Goal: Task Accomplishment & Management: Use online tool/utility

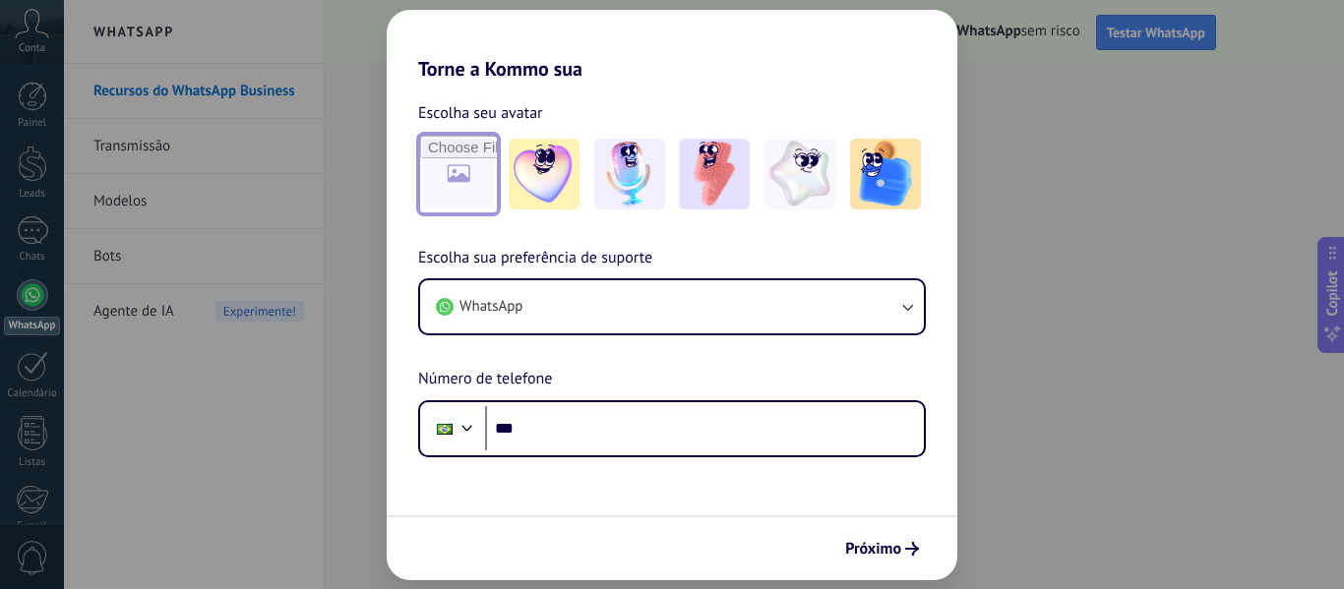
click at [467, 174] on input "file" at bounding box center [458, 174] width 77 height 77
type input "**********"
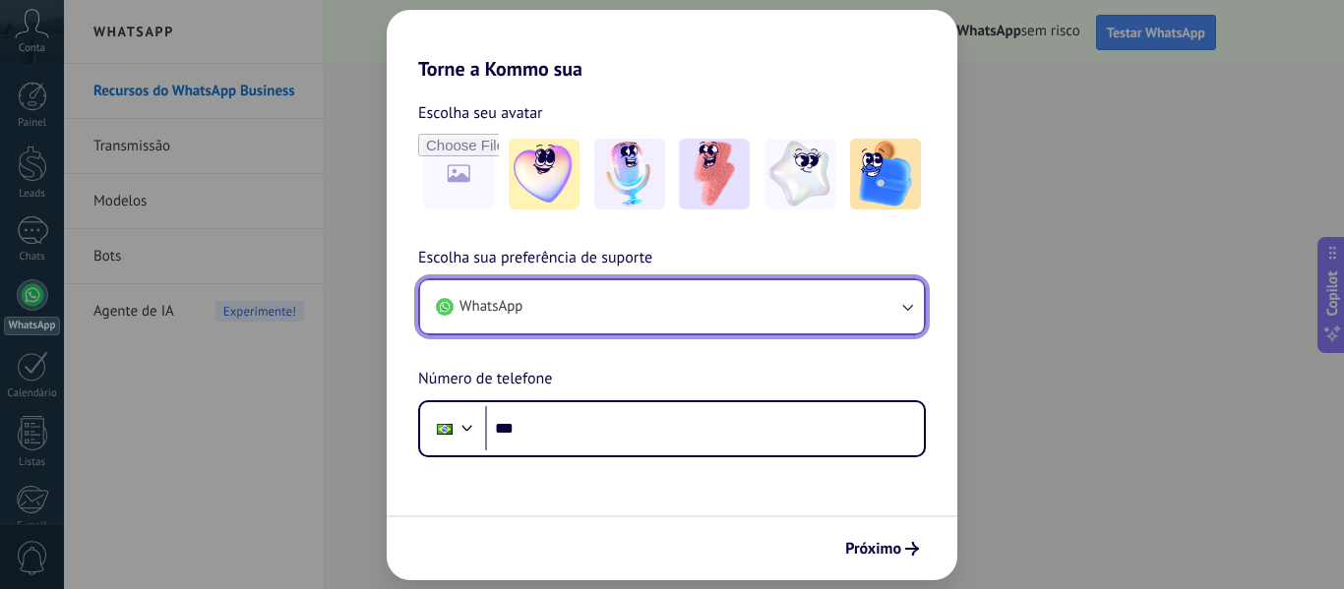
click at [568, 311] on button "WhatsApp" at bounding box center [672, 306] width 504 height 53
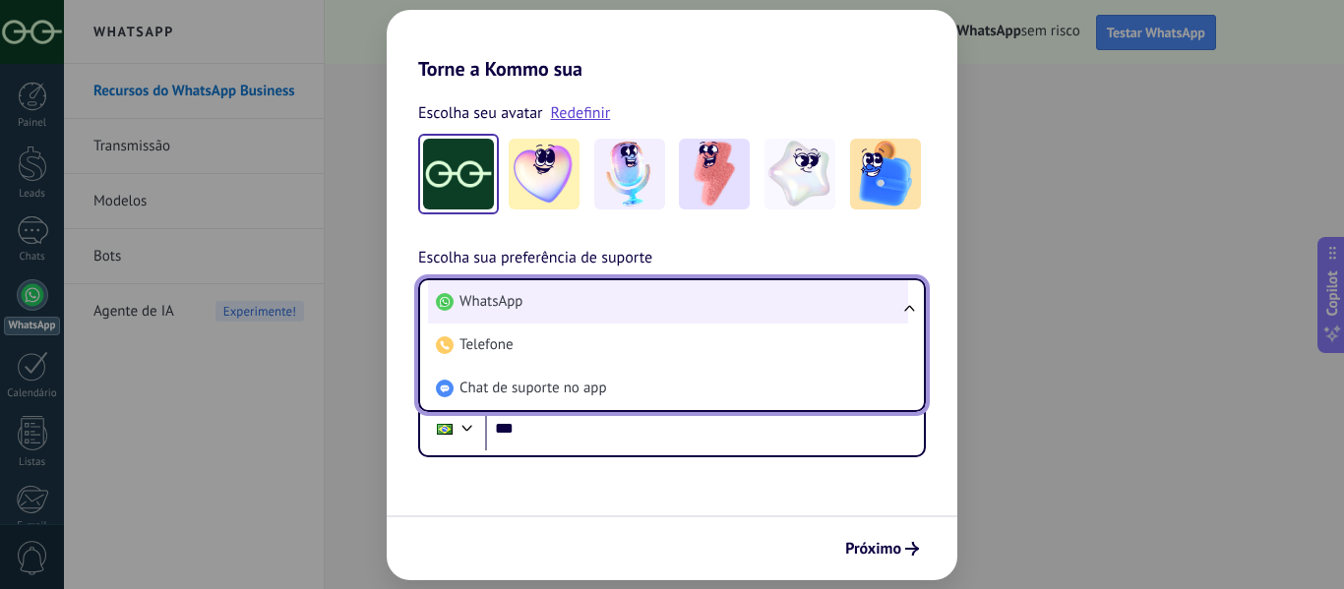
click at [583, 293] on li "WhatsApp" at bounding box center [668, 301] width 480 height 43
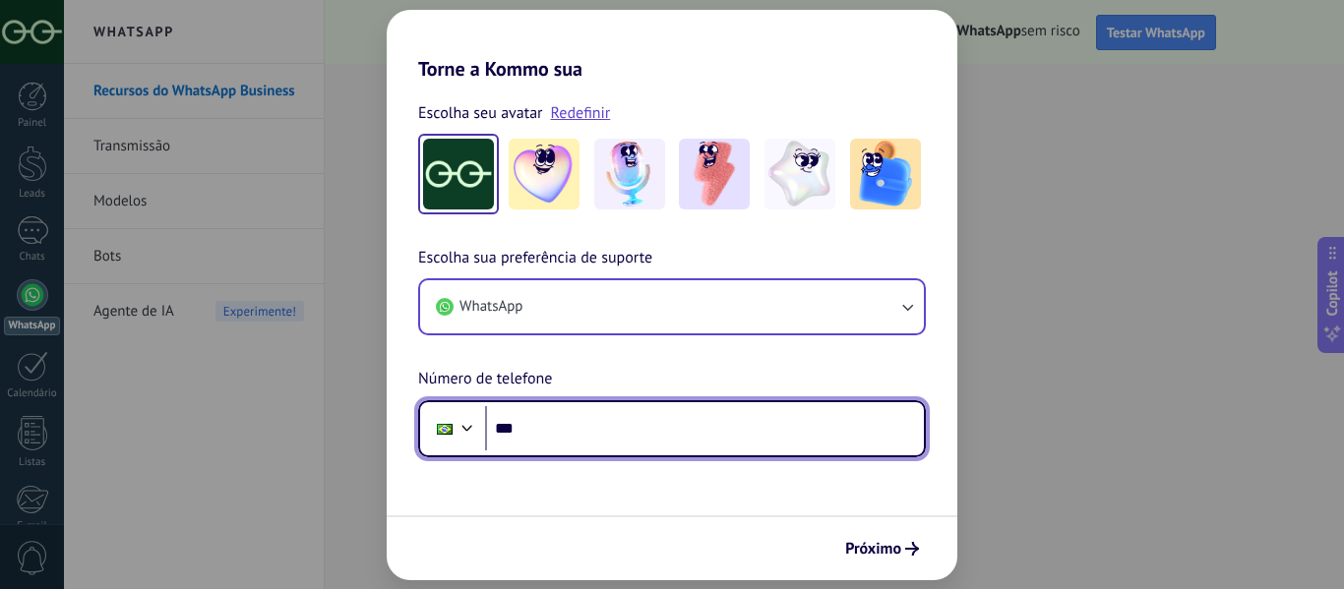
click at [594, 426] on input "***" at bounding box center [704, 428] width 439 height 45
type input "**********"
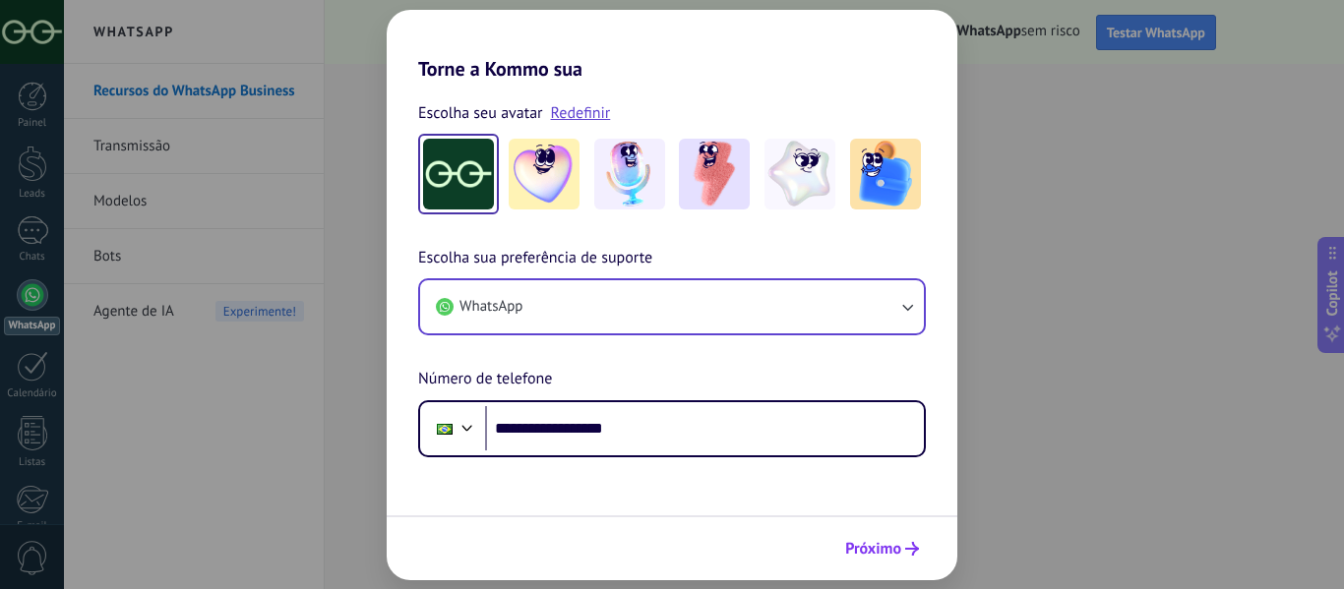
click at [884, 555] on span "Próximo" at bounding box center [873, 549] width 56 height 14
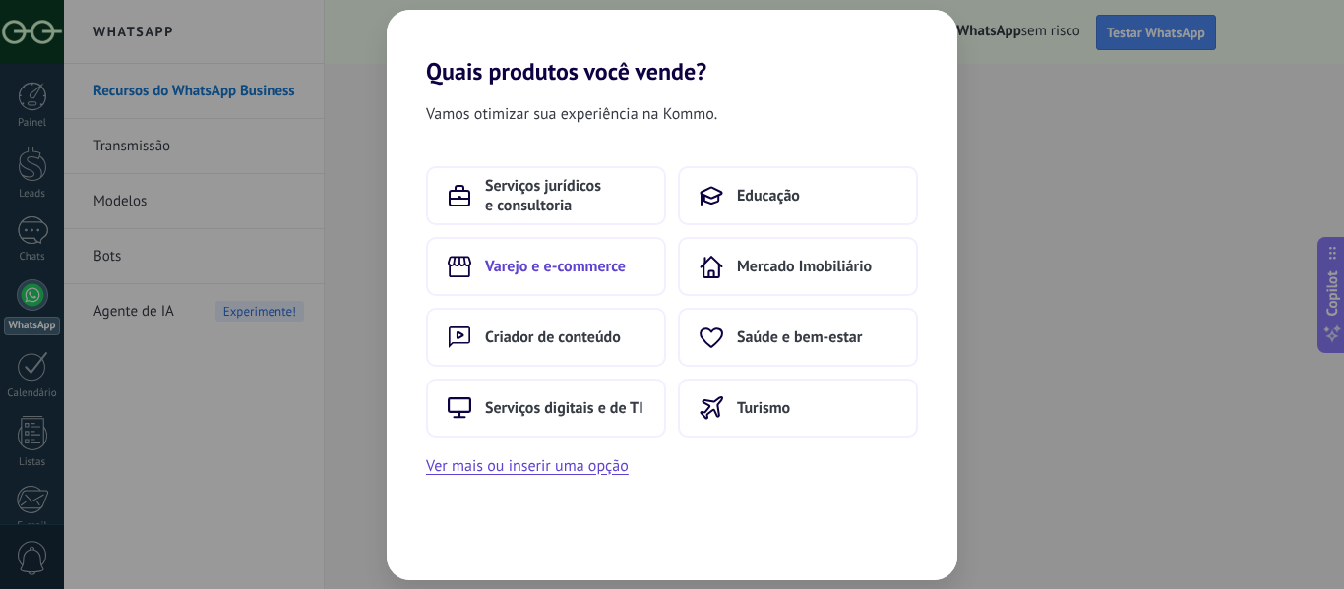
click at [570, 262] on span "Varejo e e-commerce" at bounding box center [555, 267] width 141 height 20
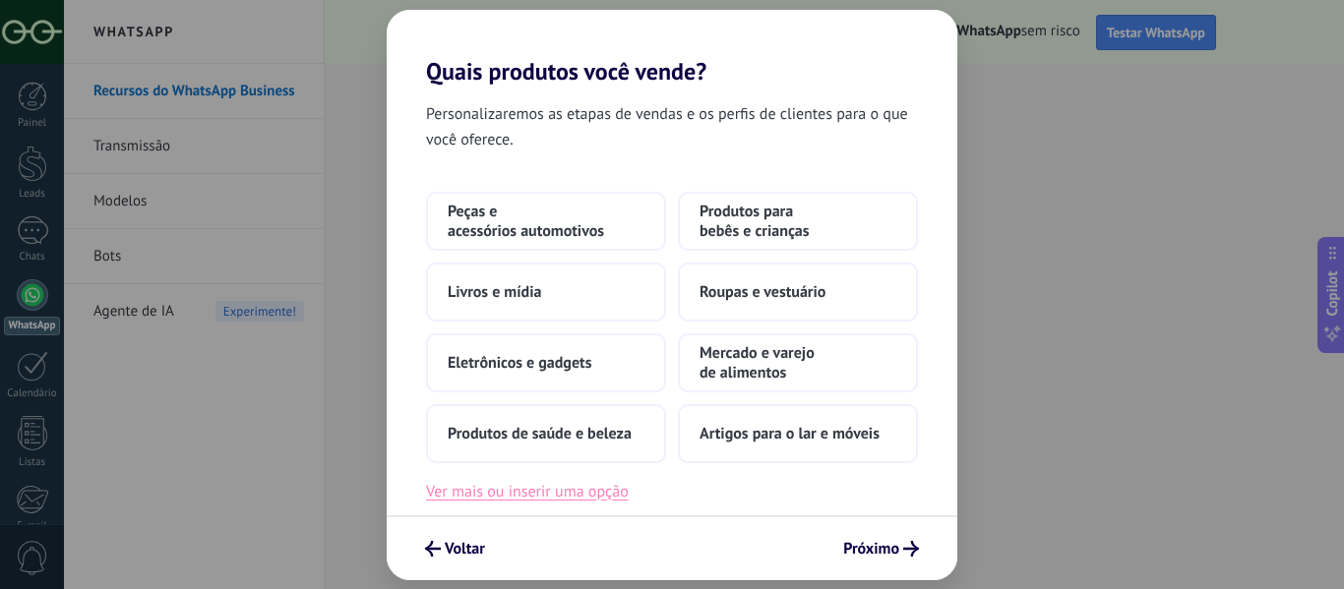
click at [572, 497] on button "Ver mais ou inserir uma opção" at bounding box center [527, 492] width 203 height 26
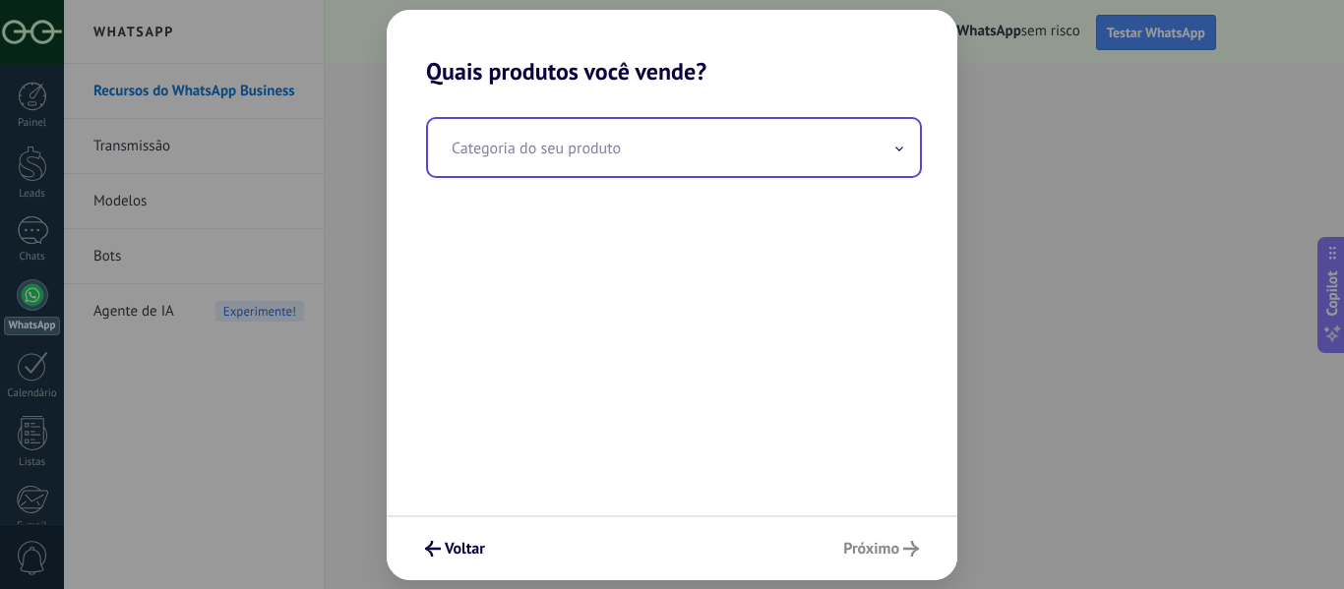
click at [599, 168] on input "text" at bounding box center [674, 147] width 492 height 57
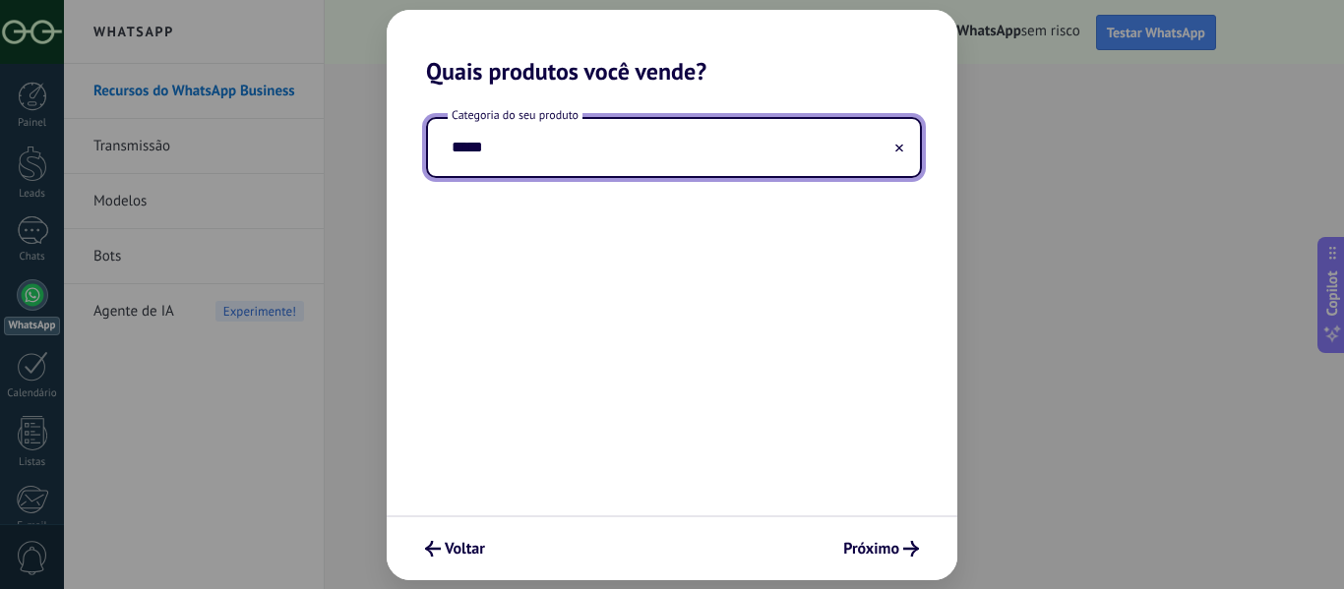
type input "******"
type input "*"
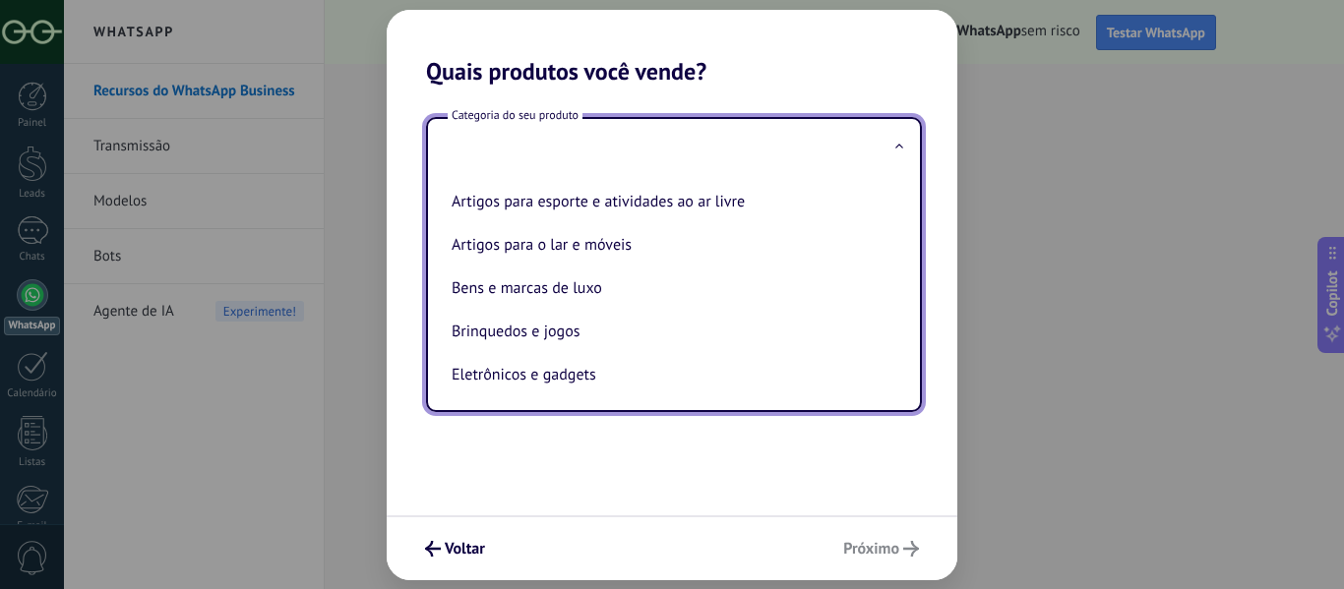
type input "*"
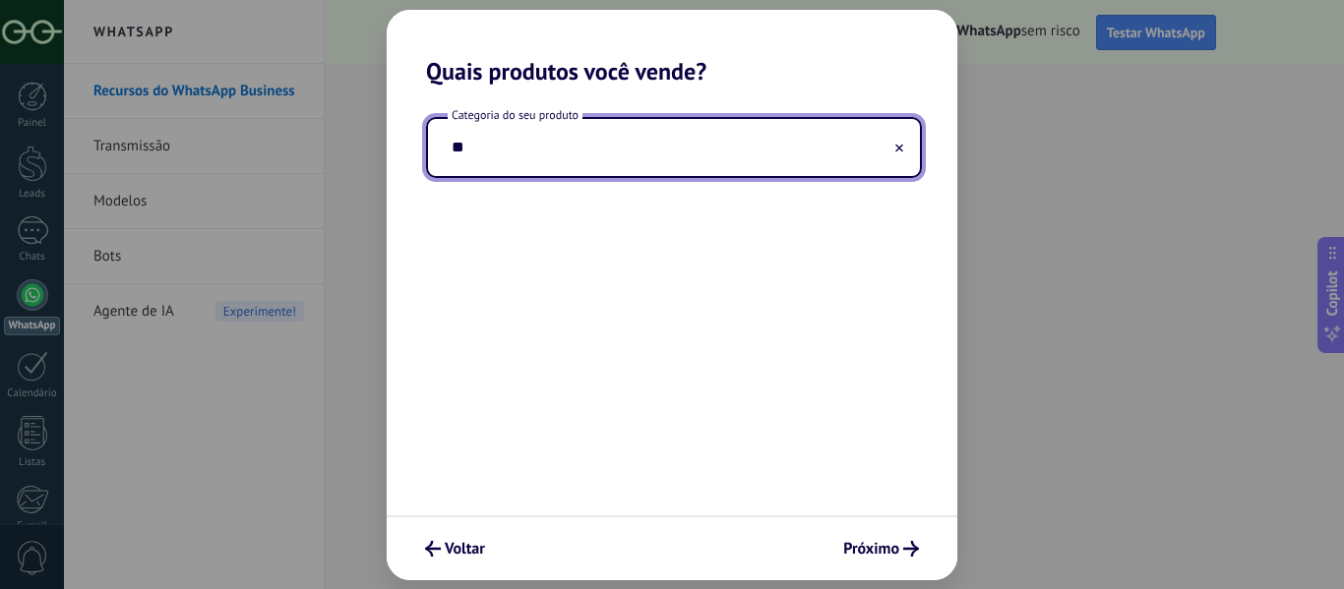
type input "*"
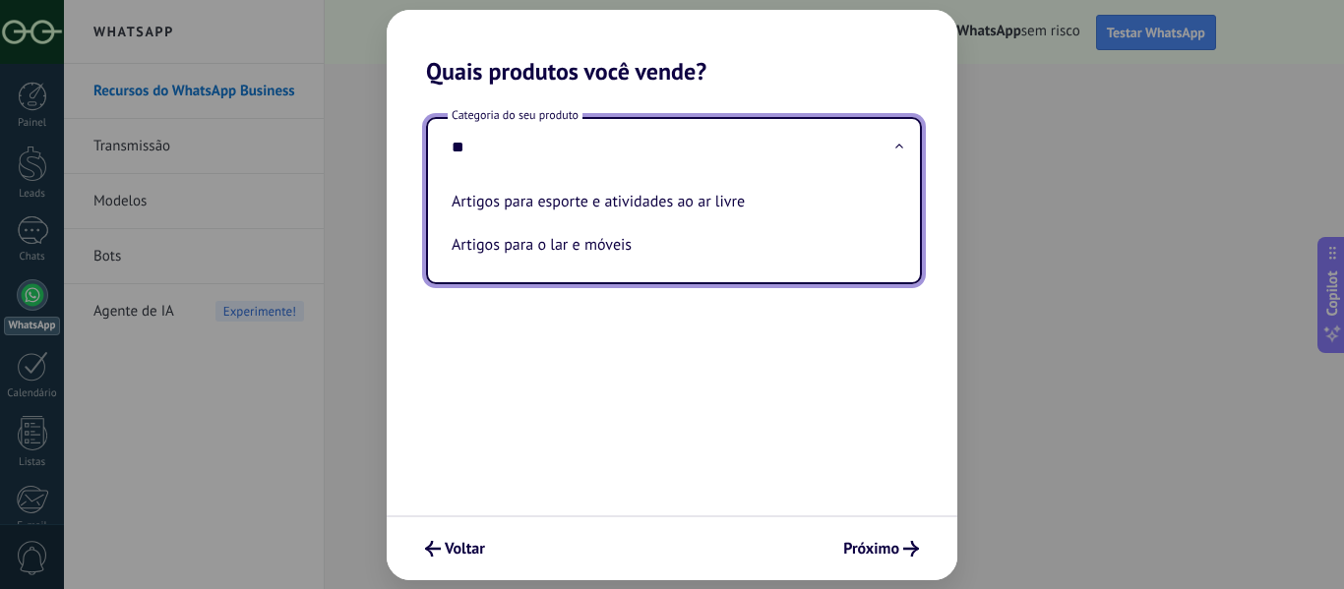
type input "*"
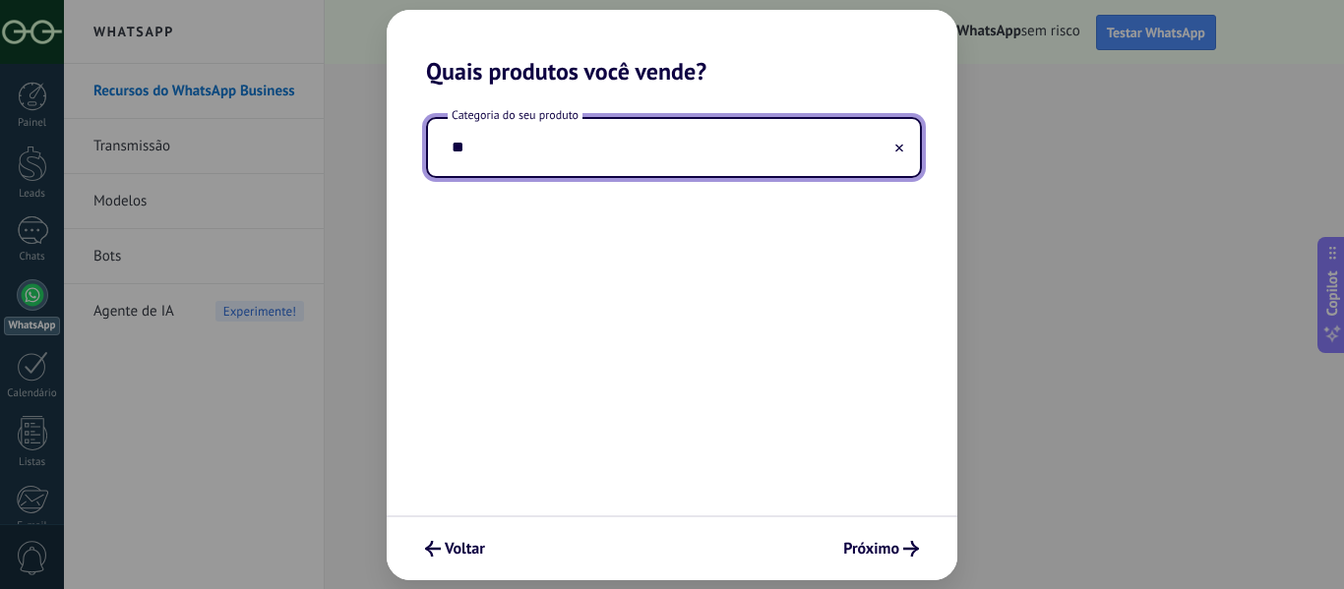
type input "*"
type input "**********"
click at [883, 545] on span "Próximo" at bounding box center [871, 549] width 56 height 14
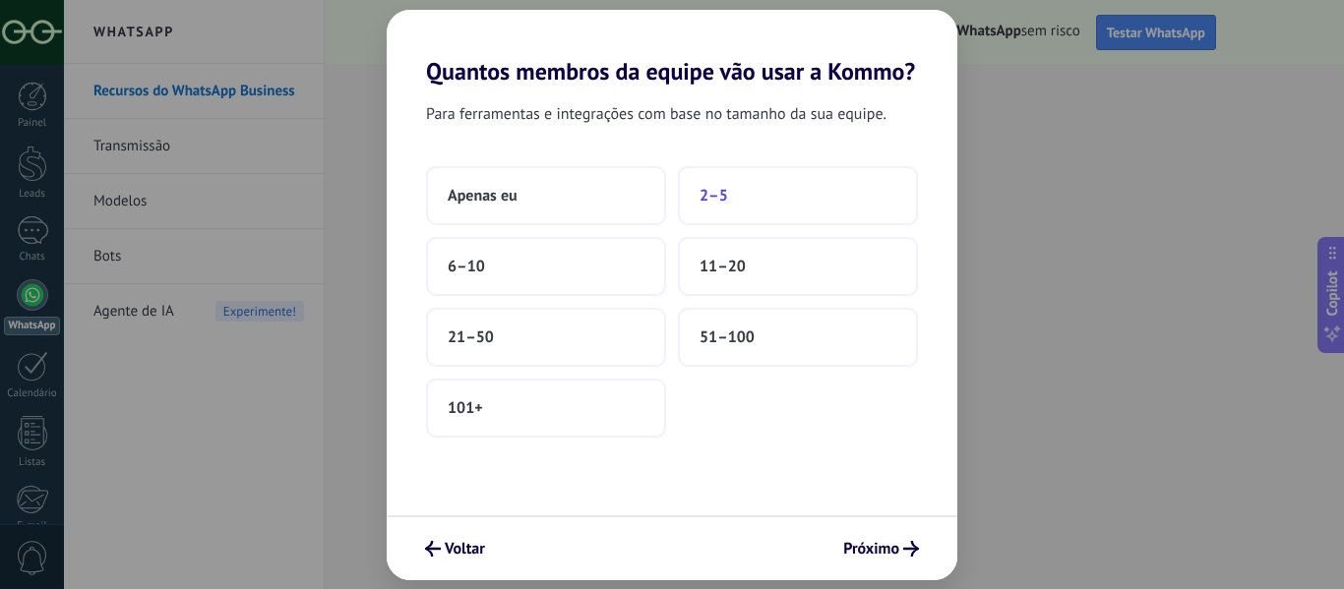
click at [723, 190] on span "2–5" at bounding box center [714, 196] width 29 height 20
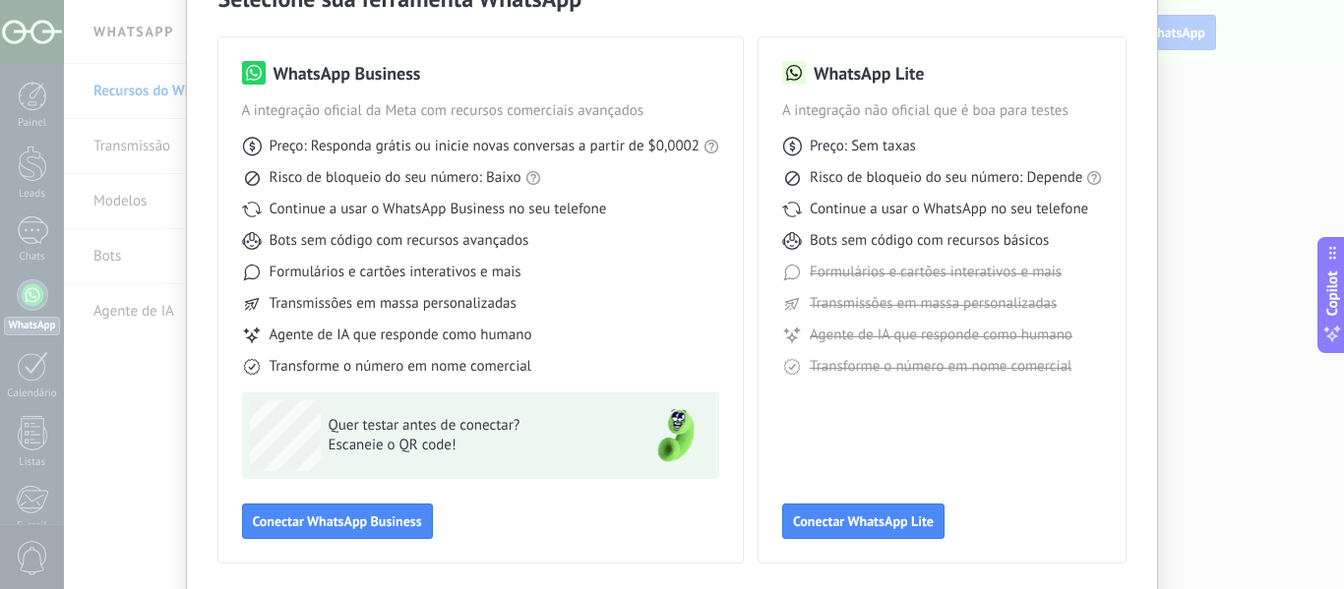
scroll to position [117, 0]
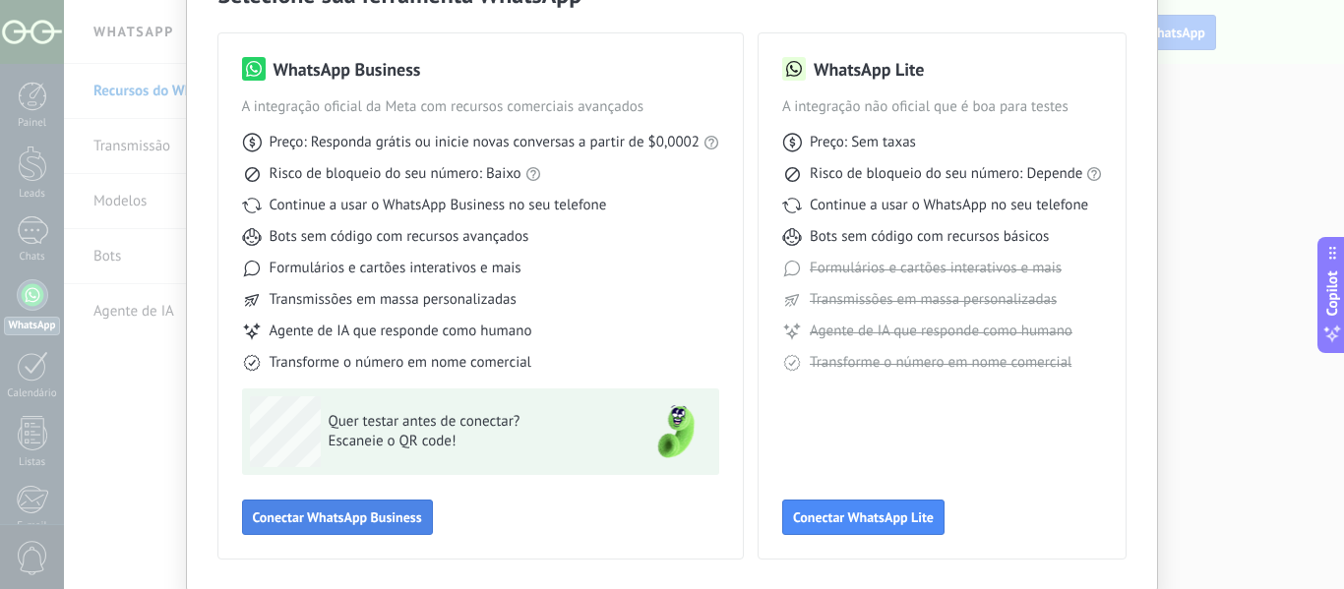
click at [341, 514] on span "Conectar WhatsApp Business" at bounding box center [337, 518] width 169 height 14
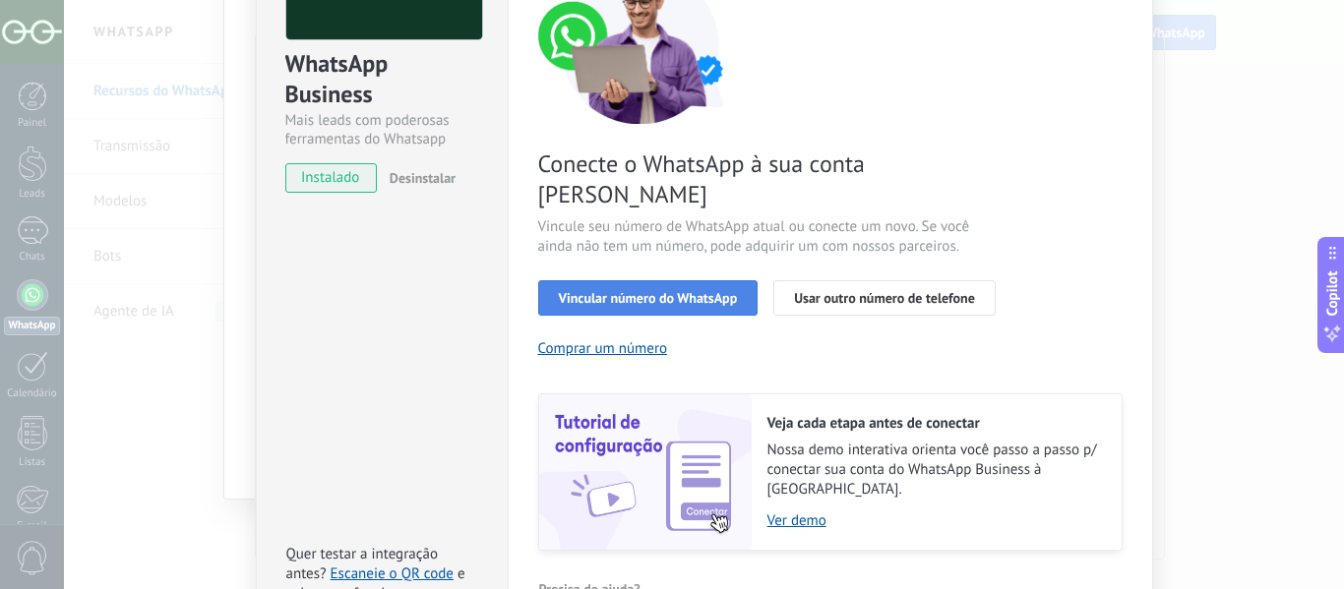
scroll to position [179, 0]
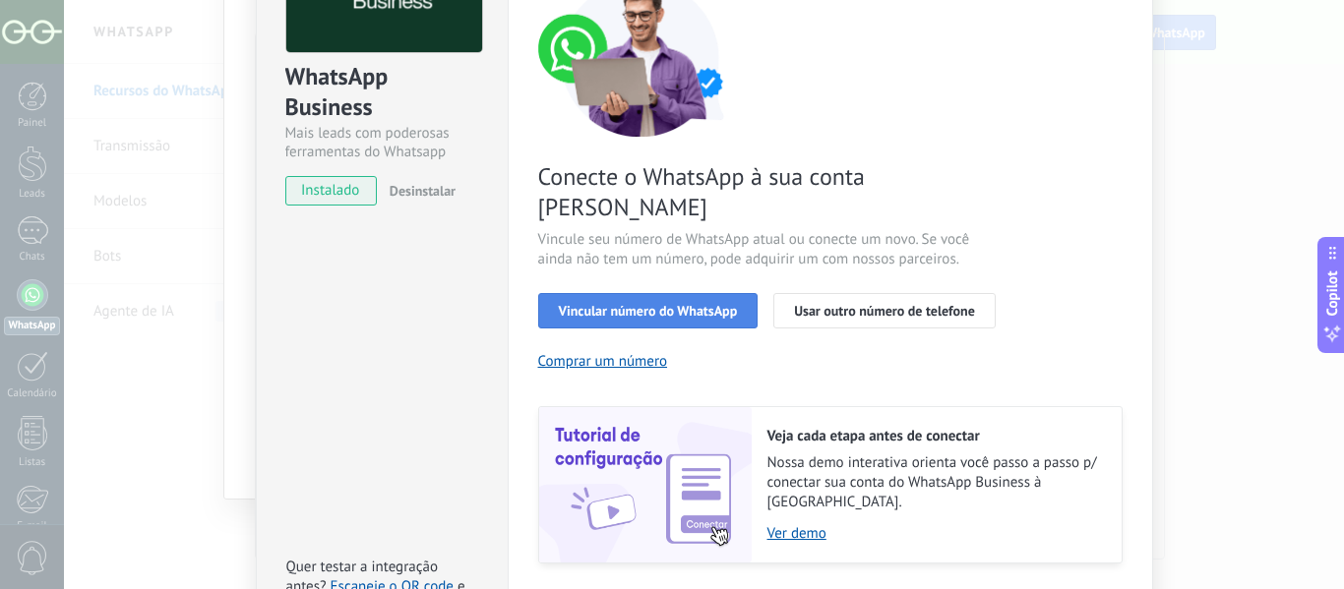
click at [693, 304] on span "Vincular número do WhatsApp" at bounding box center [648, 311] width 179 height 14
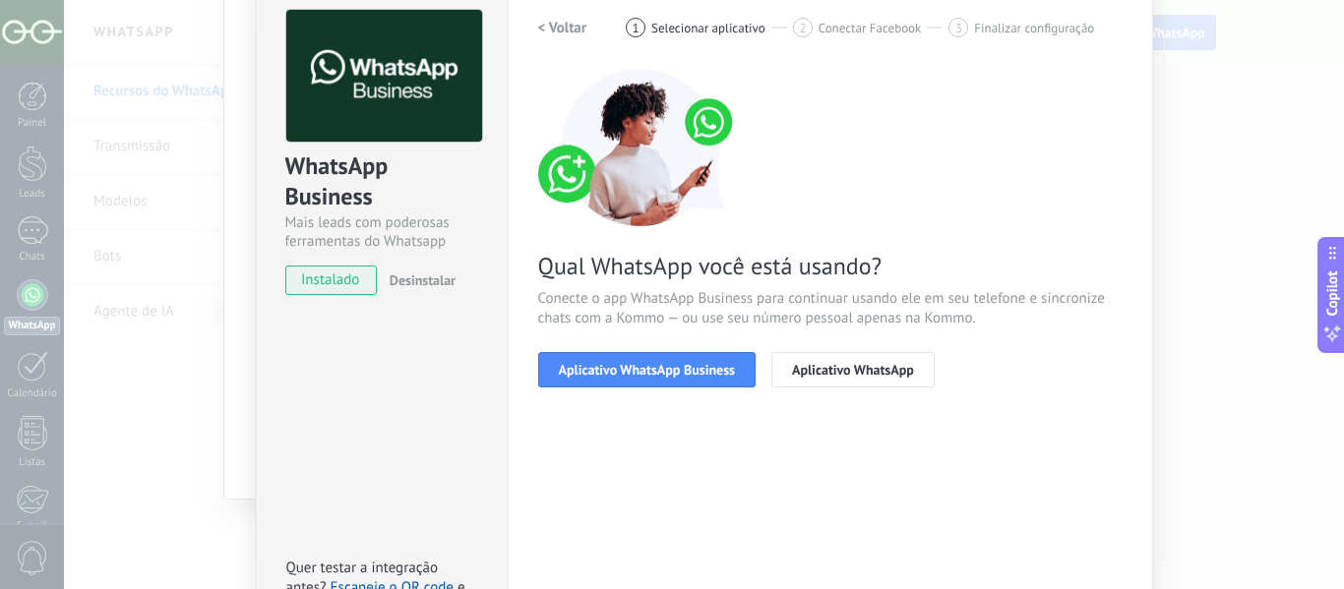
scroll to position [88, 0]
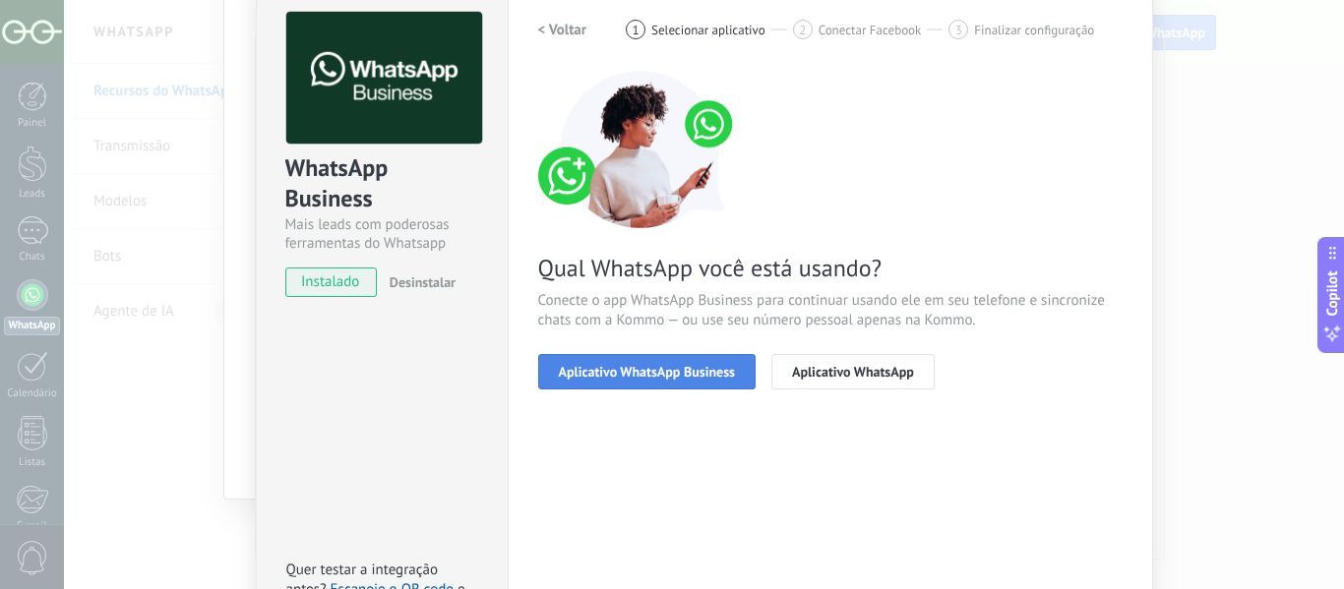
click at [640, 367] on span "Aplicativo WhatsApp Business" at bounding box center [647, 372] width 176 height 14
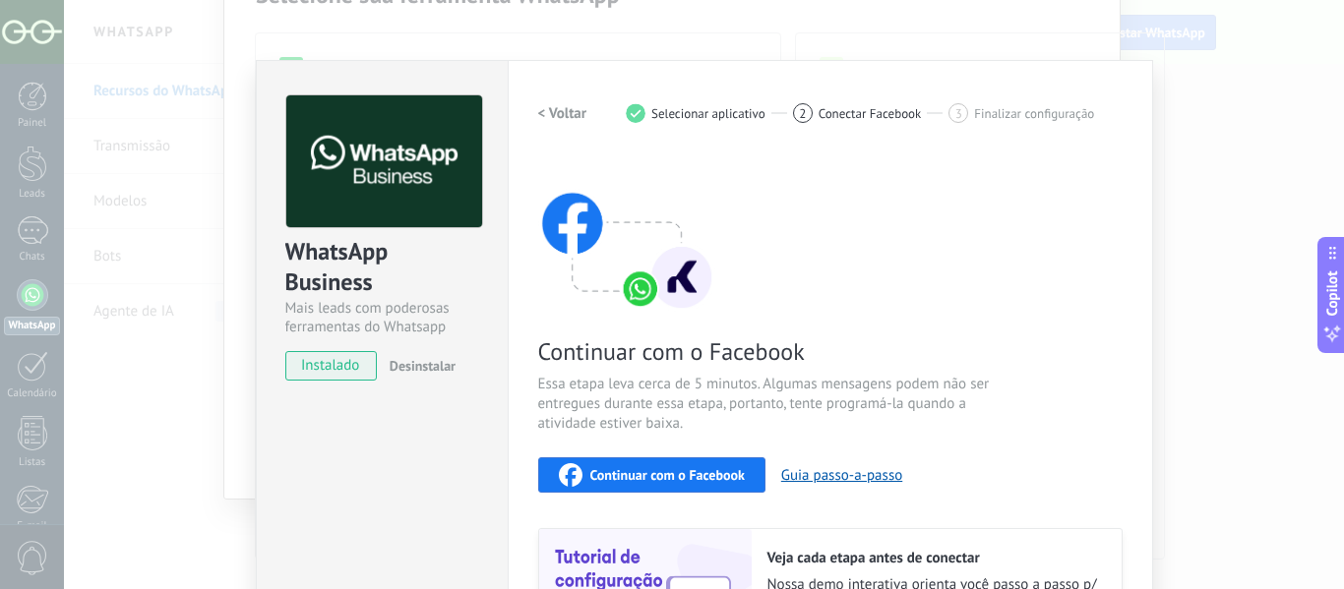
scroll to position [0, 0]
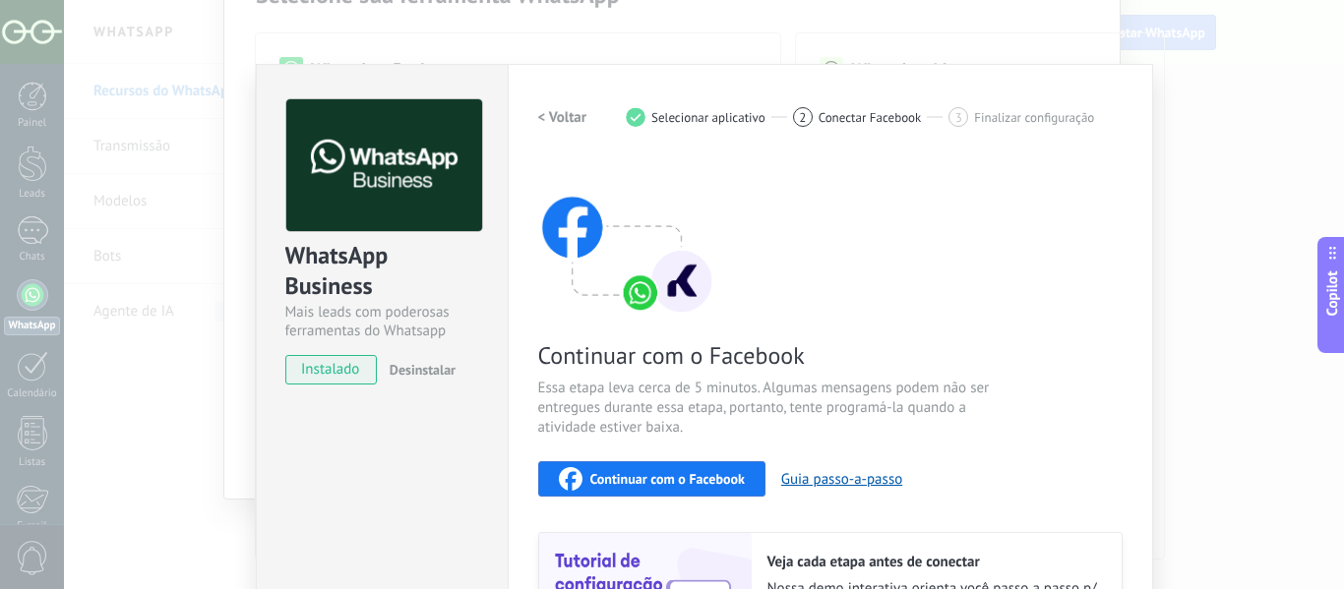
click at [1053, 117] on span "Finalizar configuração" at bounding box center [1034, 117] width 120 height 15
click at [564, 121] on h2 "< Voltar" at bounding box center [562, 117] width 49 height 19
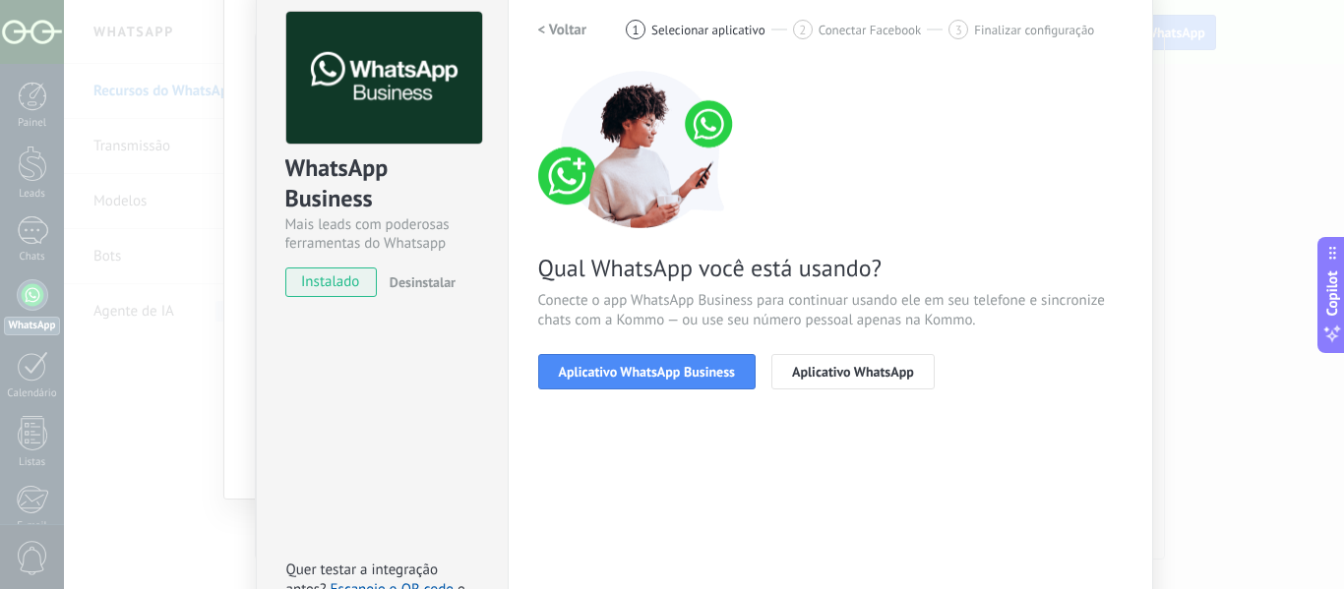
scroll to position [110, 0]
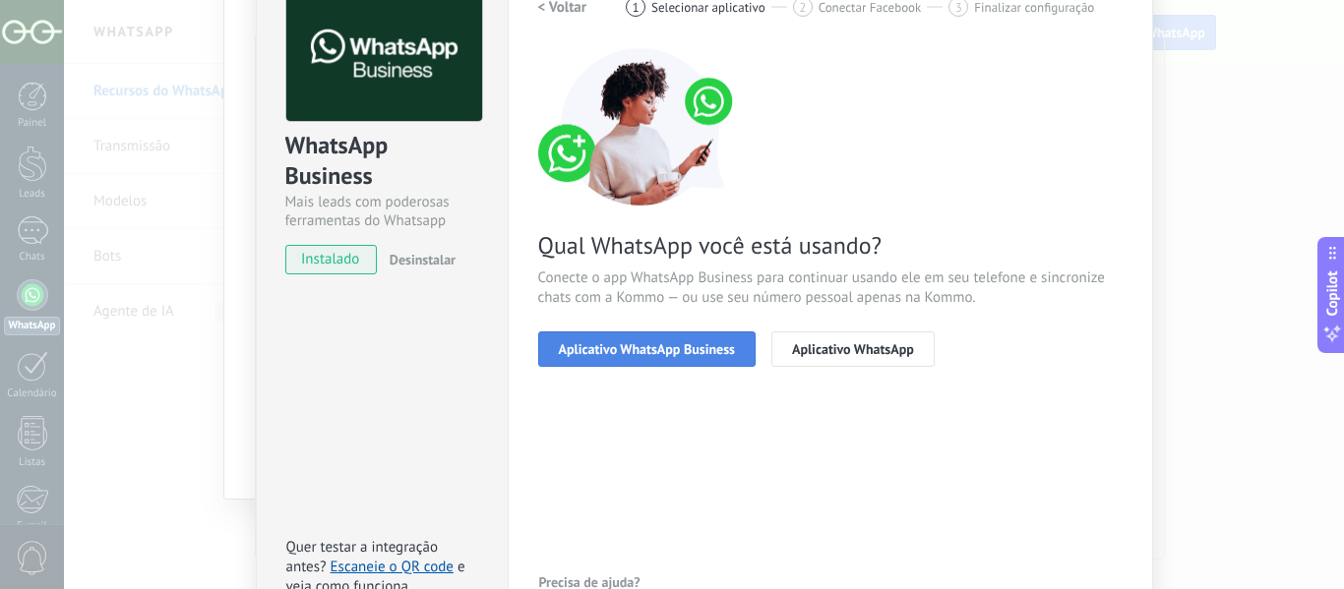
click at [662, 354] on span "Aplicativo WhatsApp Business" at bounding box center [647, 349] width 176 height 14
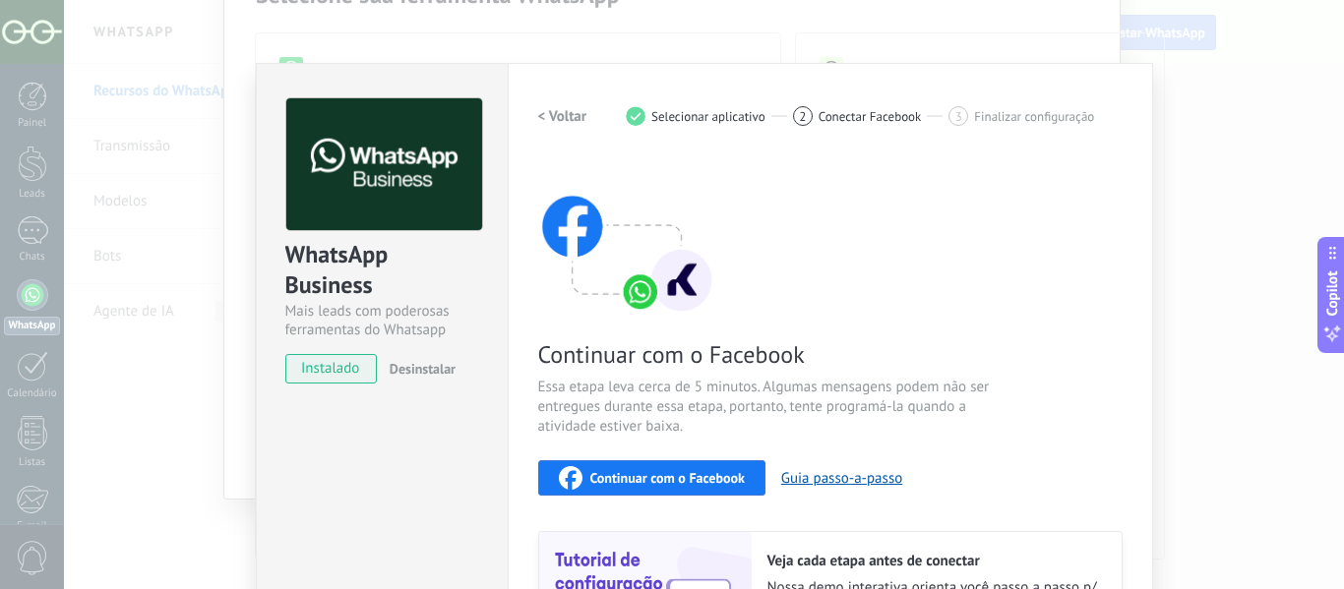
scroll to position [0, 0]
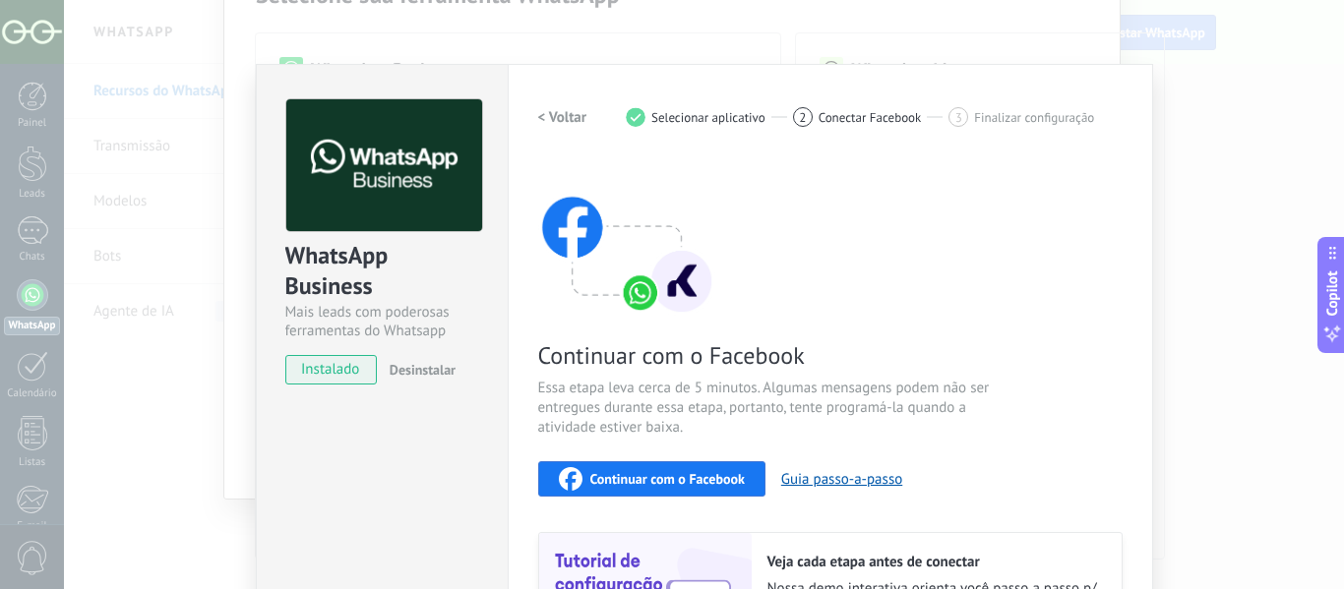
click at [246, 422] on div "WhatsApp Business Mais leads com poderosas ferramentas do Whatsapp instalado De…" at bounding box center [704, 294] width 1280 height 589
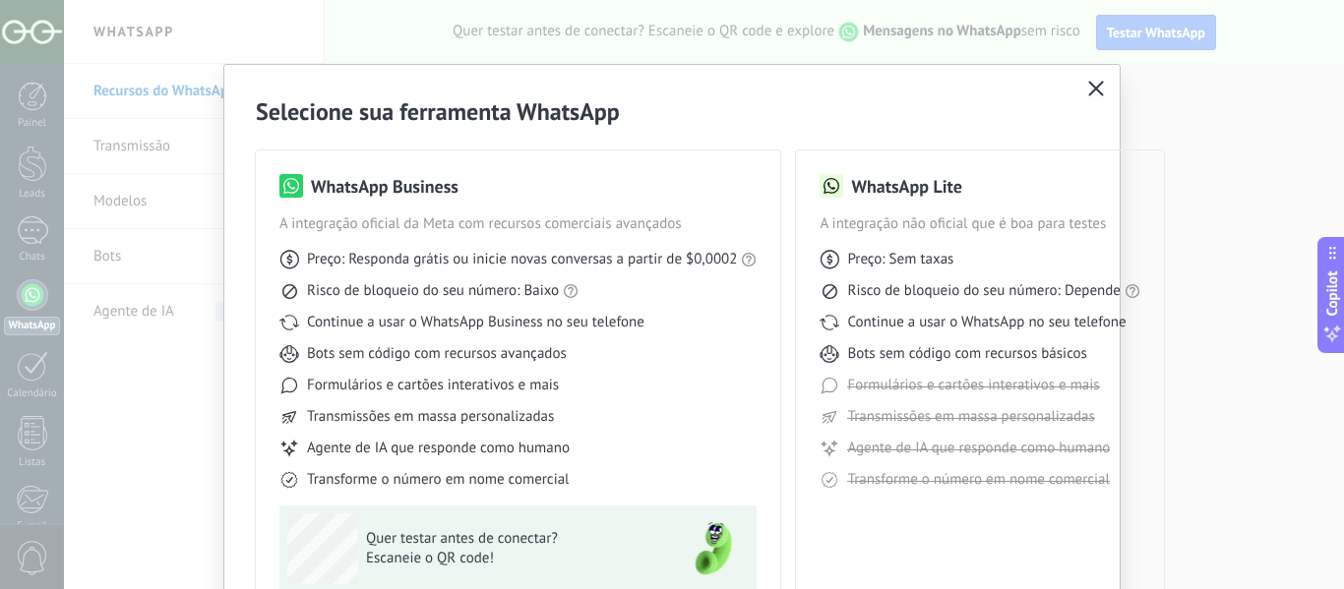
click at [1092, 84] on icon "button" at bounding box center [1096, 89] width 16 height 16
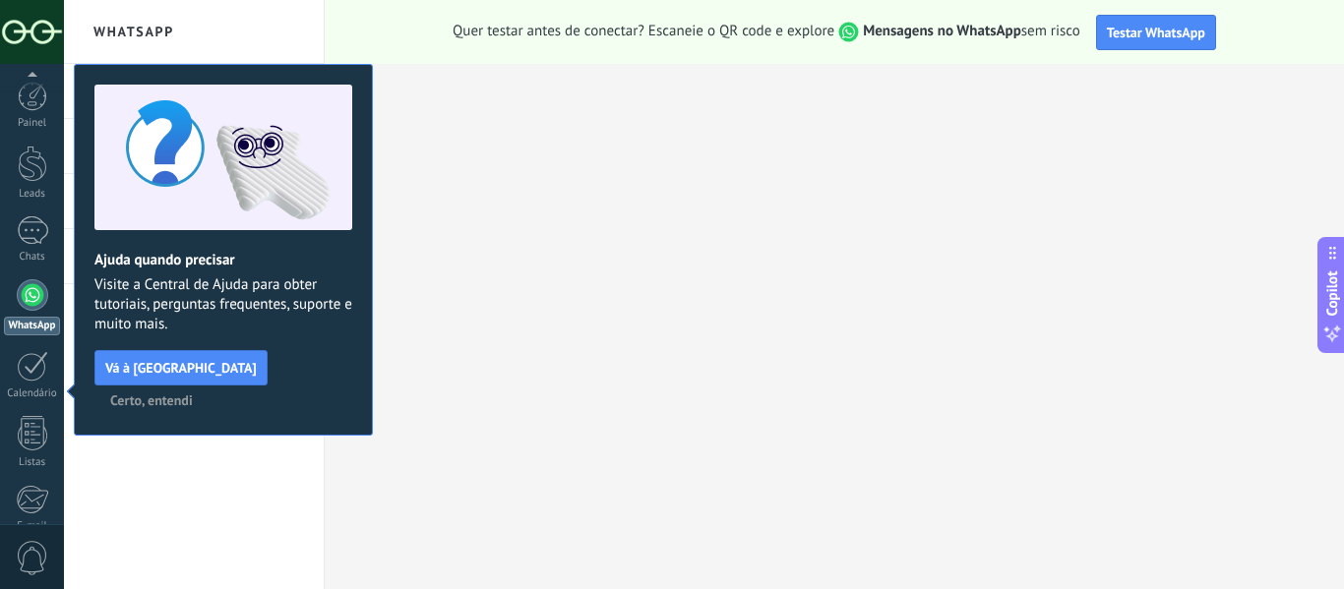
scroll to position [229, 0]
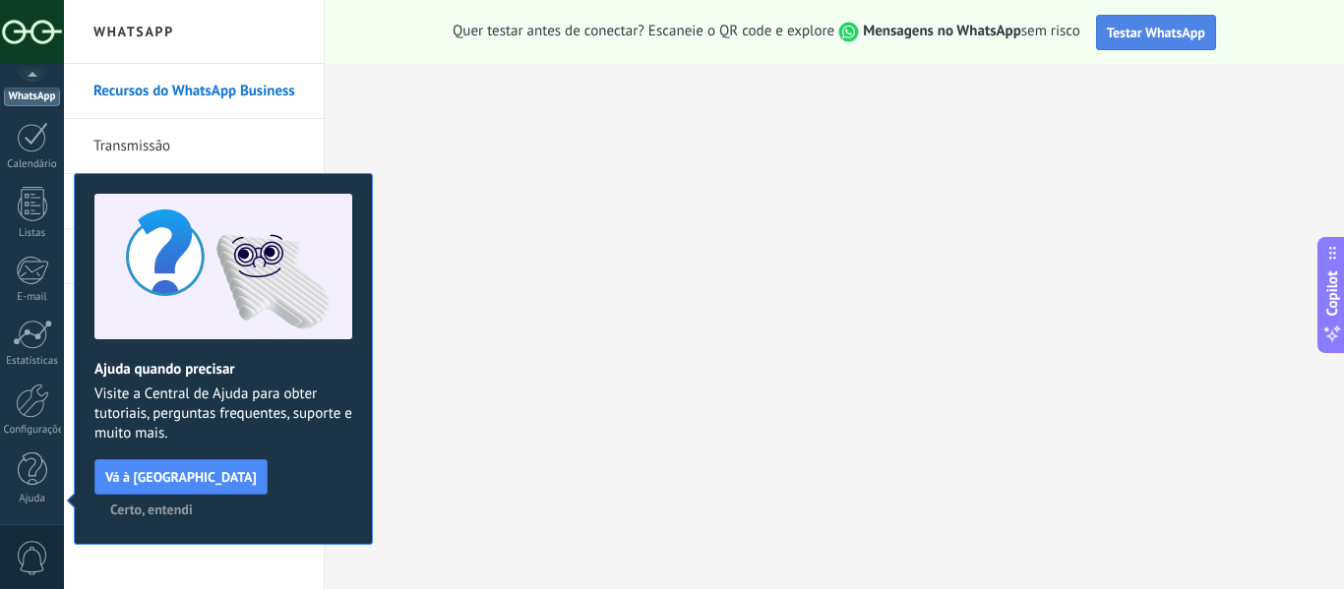
click at [1149, 33] on span "Testar WhatsApp" at bounding box center [1156, 33] width 98 height 18
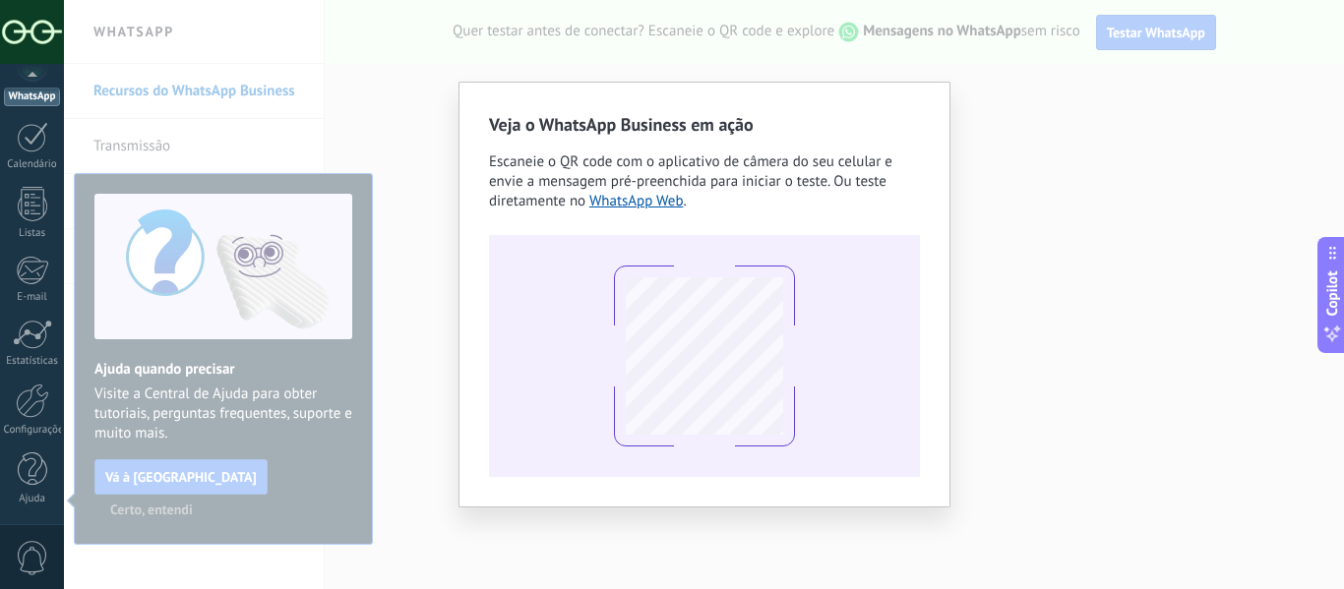
click at [924, 99] on div "Veja o WhatsApp Business em ação Escaneie o QR code com o aplicativo de câmera …" at bounding box center [704, 295] width 492 height 426
click at [1002, 102] on div "Veja o WhatsApp Business em ação Escaneie o QR code com o aplicativo de câmera …" at bounding box center [704, 294] width 1280 height 589
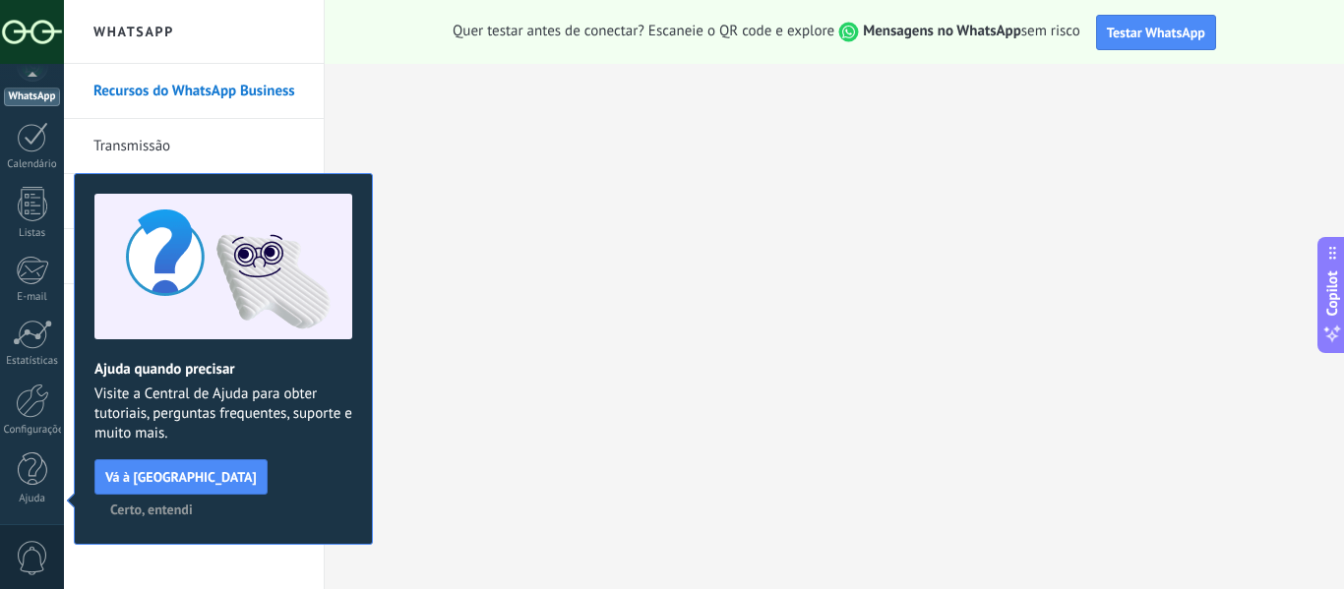
scroll to position [0, 0]
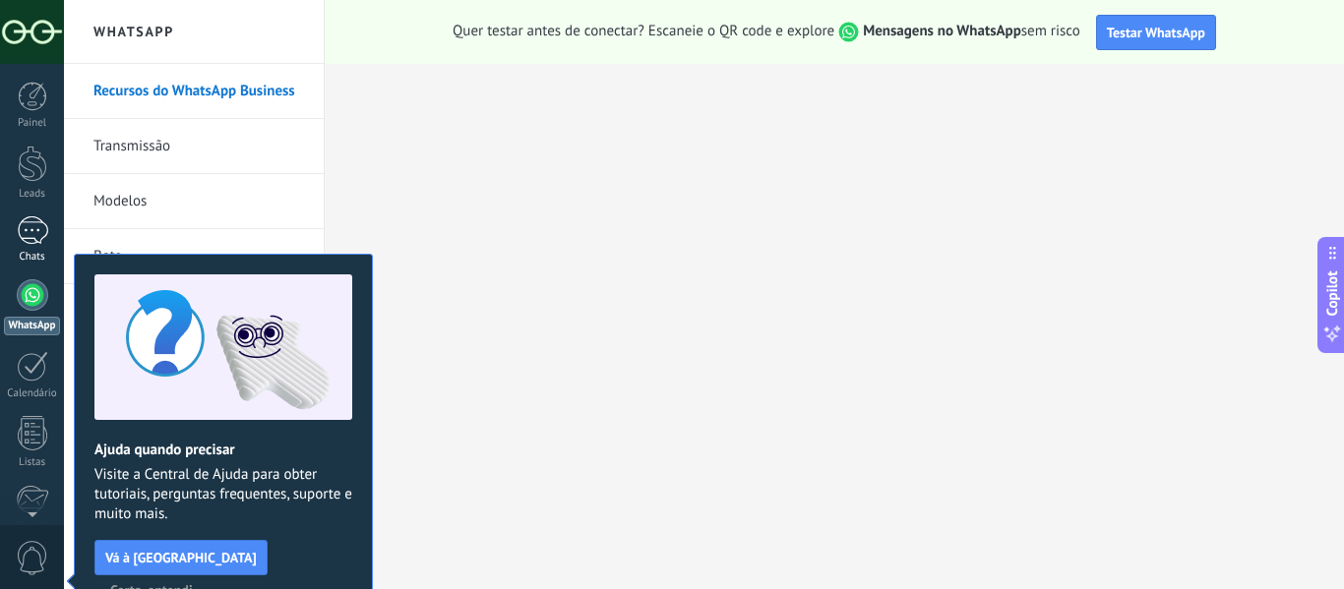
click at [31, 235] on div at bounding box center [32, 230] width 31 height 29
